Goal: Transaction & Acquisition: Purchase product/service

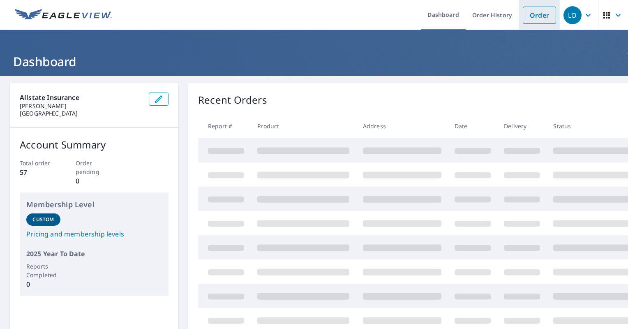
click at [536, 16] on link "Order" at bounding box center [539, 15] width 33 height 17
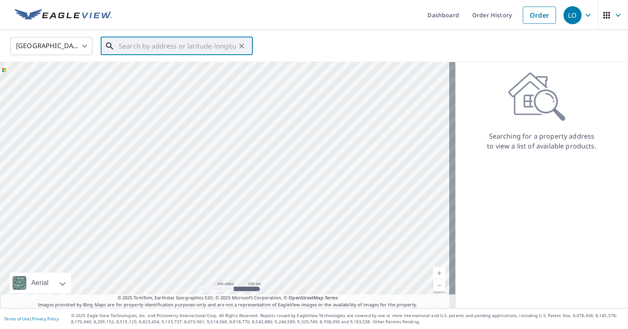
click at [187, 48] on input "text" at bounding box center [177, 46] width 117 height 23
paste input "[STREET_ADDRESS]"
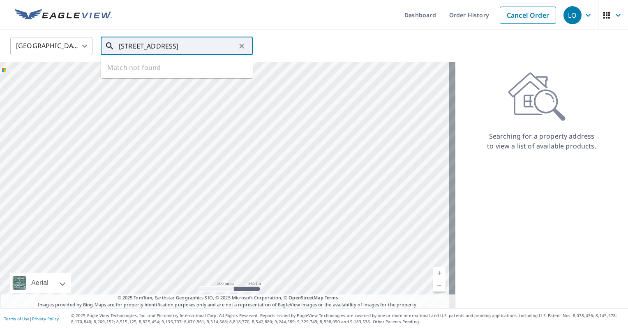
scroll to position [0, 25]
type input "[STREET_ADDRESS]"
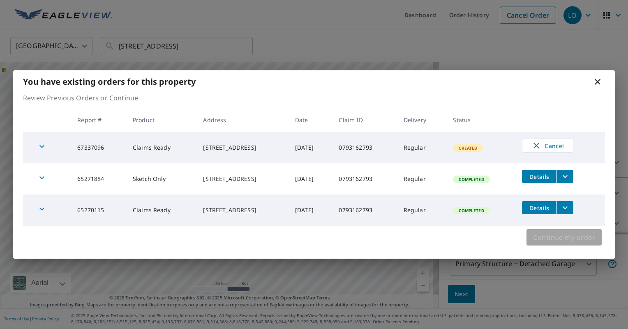
click at [558, 237] on span "Continue my order" at bounding box center [564, 237] width 62 height 12
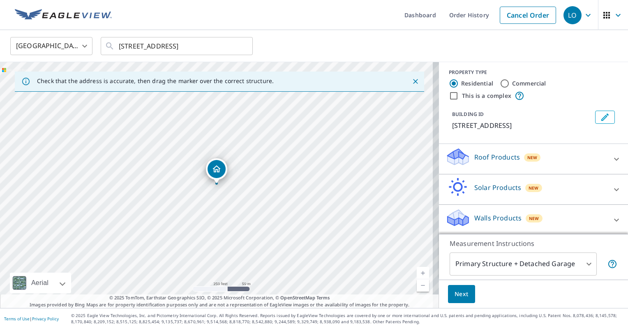
scroll to position [4, 0]
click at [612, 217] on icon at bounding box center [617, 220] width 10 height 10
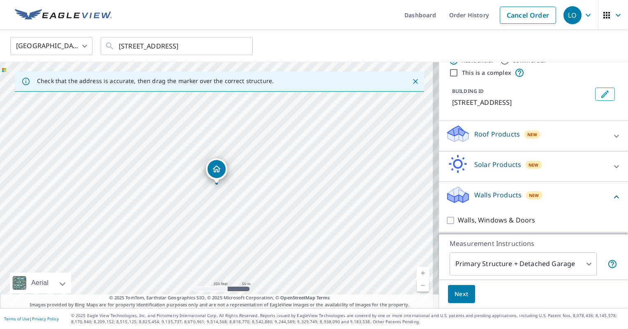
scroll to position [27, 0]
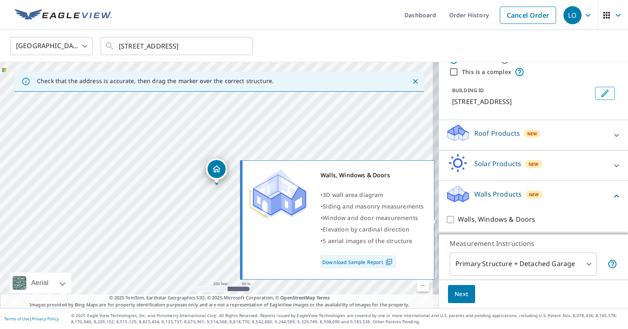
click at [447, 219] on input "Walls, Windows & Doors" at bounding box center [452, 220] width 12 height 10
checkbox input "true"
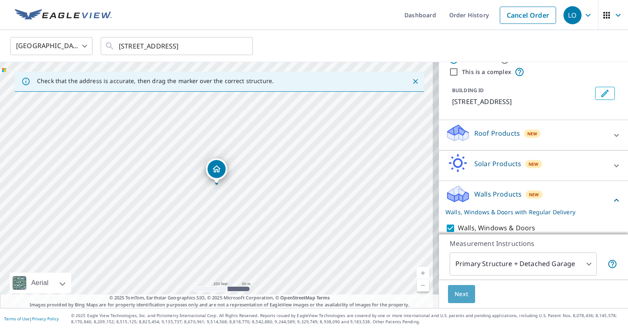
click at [455, 291] on span "Next" at bounding box center [462, 294] width 14 height 10
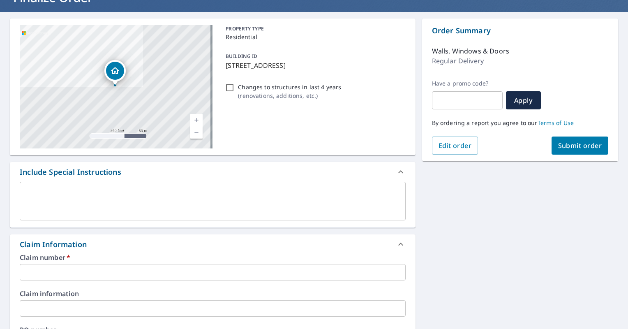
scroll to position [82, 0]
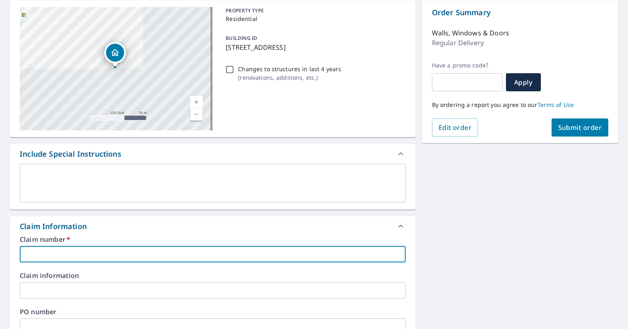
click at [86, 251] on input "text" at bounding box center [213, 254] width 386 height 16
paste input "0793162793"
type input "0793162793"
click at [583, 126] on span "Submit order" at bounding box center [580, 127] width 44 height 9
